Goal: Information Seeking & Learning: Learn about a topic

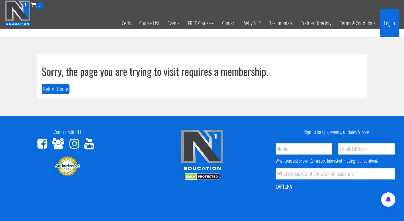
click at [389, 21] on link "Log In" at bounding box center [390, 23] width 20 height 28
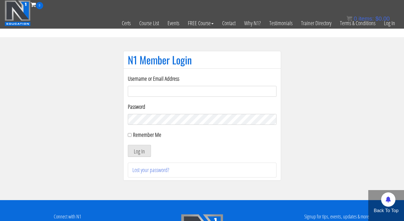
type input "alexiarwilson@icloud.com"
click at [139, 151] on button "Log In" at bounding box center [139, 151] width 23 height 12
click at [129, 135] on input "Remember Me" at bounding box center [130, 135] width 4 height 4
checkbox input "true"
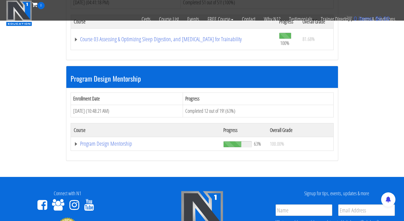
scroll to position [548, 0]
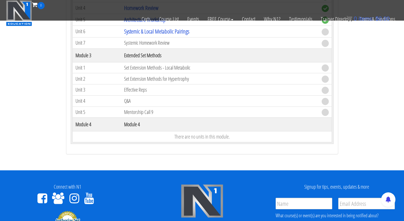
scroll to position [765, 0]
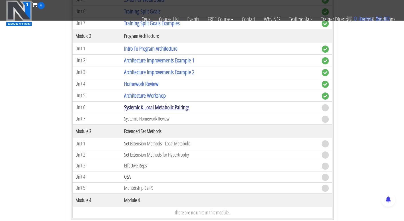
click at [166, 103] on link "Systemic & Local Metabolic Pairings" at bounding box center [156, 107] width 65 height 8
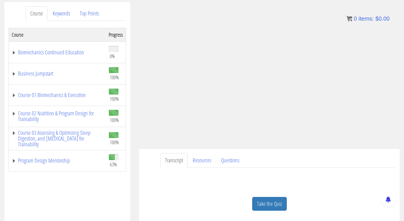
scroll to position [73, 0]
click at [52, 163] on link "Program Design Mentorship" at bounding box center [57, 160] width 91 height 6
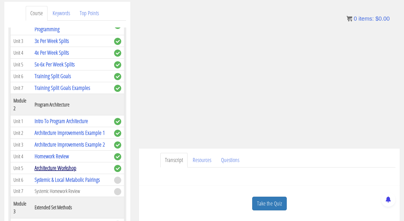
scroll to position [218, 0]
click at [58, 176] on link "Systemic & Local Metabolic Pairings" at bounding box center [67, 180] width 65 height 8
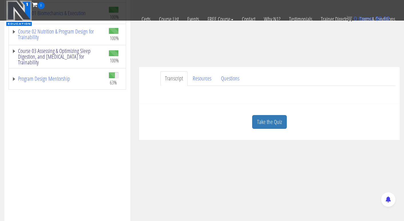
scroll to position [119, 0]
click at [198, 76] on link "Resources" at bounding box center [202, 78] width 28 height 15
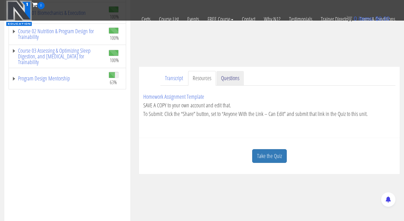
click at [231, 80] on link "Questions" at bounding box center [230, 78] width 27 height 15
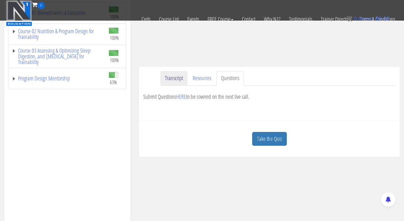
click at [181, 74] on link "Transcript" at bounding box center [174, 78] width 27 height 15
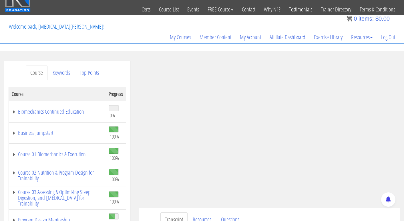
scroll to position [14, 0]
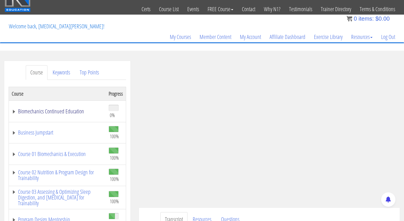
click at [74, 112] on link "Biomechanics Continued Education" at bounding box center [57, 111] width 91 height 6
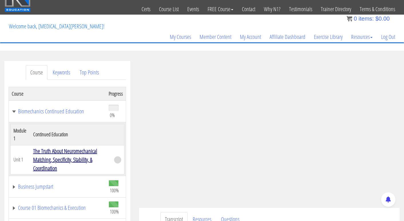
click at [53, 158] on link "The Truth About Neuromechanical Matching, Specificity, Stability, & Coordination" at bounding box center [65, 159] width 64 height 25
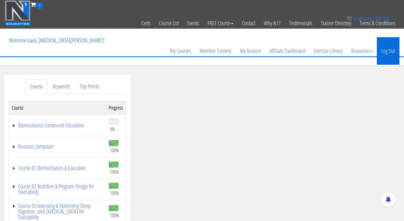
click at [387, 48] on link "Log Out" at bounding box center [388, 50] width 23 height 27
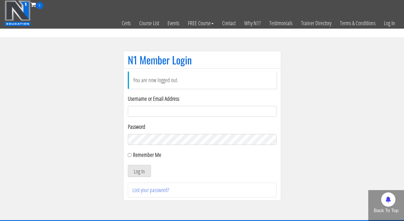
type input "alexiarwilson@icloud.com"
click at [140, 172] on button "Log In" at bounding box center [139, 171] width 23 height 12
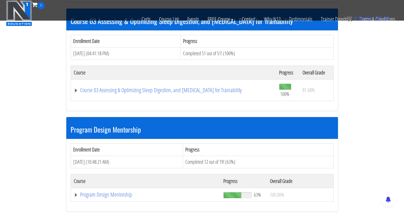
scroll to position [514, 0]
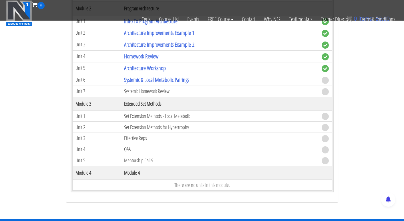
scroll to position [793, 0]
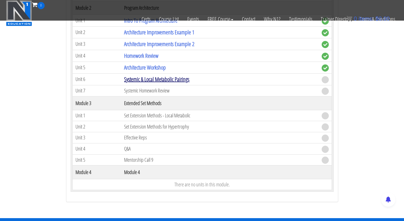
click at [188, 75] on link "Systemic & Local Metabolic Pairings" at bounding box center [156, 79] width 65 height 8
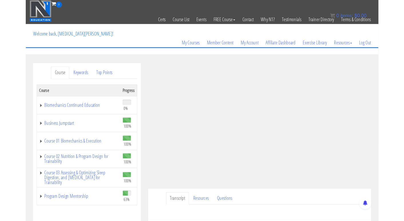
scroll to position [47, 0]
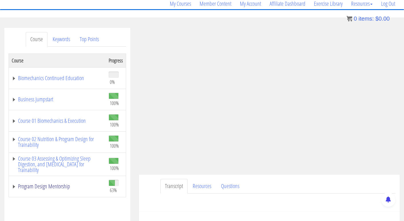
click at [38, 187] on link "Program Design Mentorship" at bounding box center [57, 186] width 91 height 6
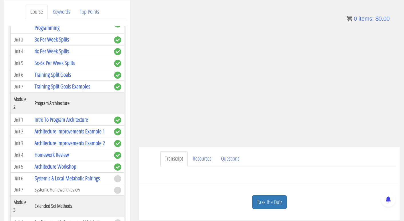
scroll to position [80, 0]
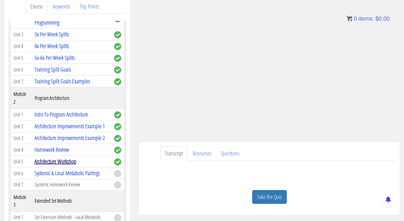
click at [59, 157] on link "Architecture Workshop" at bounding box center [56, 161] width 42 height 8
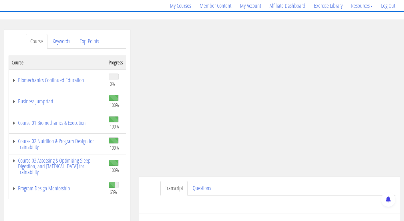
scroll to position [46, 0]
click at [61, 187] on link "Program Design Mentorship" at bounding box center [57, 188] width 91 height 6
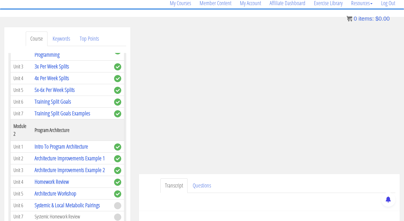
scroll to position [90, 0]
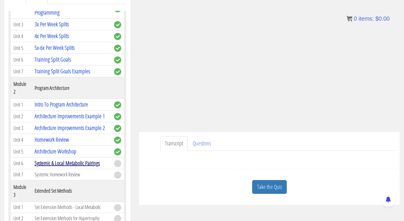
click at [56, 159] on link "Systemic & Local Metabolic Pairings" at bounding box center [67, 163] width 65 height 8
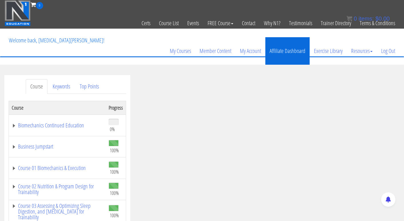
click at [278, 54] on link "Affiliate Dashboard" at bounding box center [288, 50] width 44 height 27
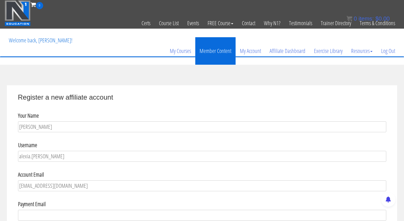
click at [222, 53] on link "Member Content" at bounding box center [215, 50] width 40 height 27
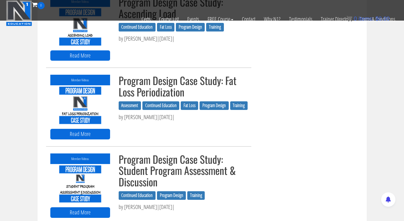
scroll to position [518, 0]
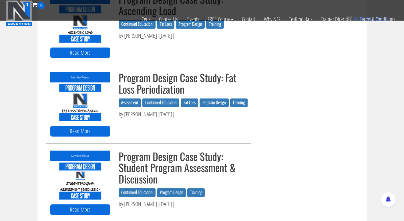
click at [156, 82] on h3 "Program Design Case Study: Fat Loss Periodization" at bounding box center [183, 83] width 129 height 23
click at [96, 129] on link "Read More" at bounding box center [80, 131] width 60 height 11
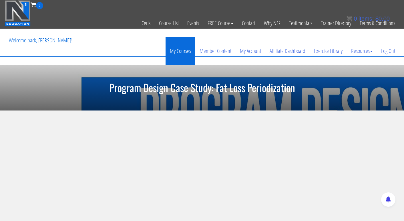
click at [181, 53] on link "My Courses" at bounding box center [181, 50] width 30 height 27
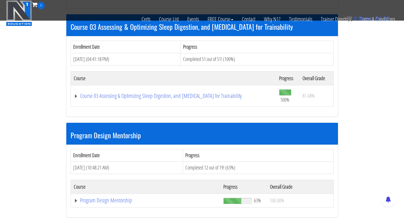
scroll to position [623, 0]
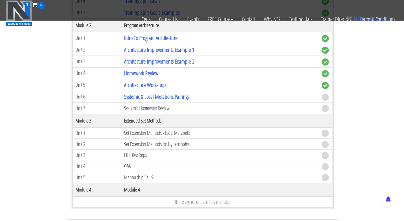
scroll to position [766, 0]
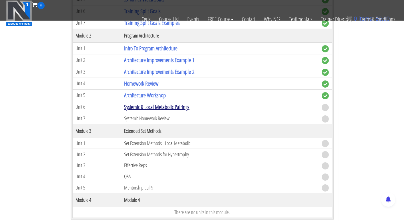
click at [167, 103] on link "Systemic & Local Metabolic Pairings" at bounding box center [156, 107] width 65 height 8
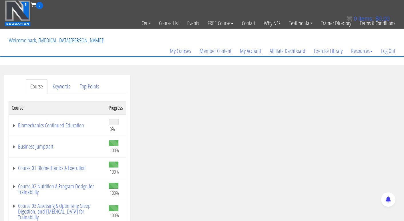
click at [15, 5] on img at bounding box center [18, 13] width 26 height 26
